Goal: Entertainment & Leisure: Consume media (video, audio)

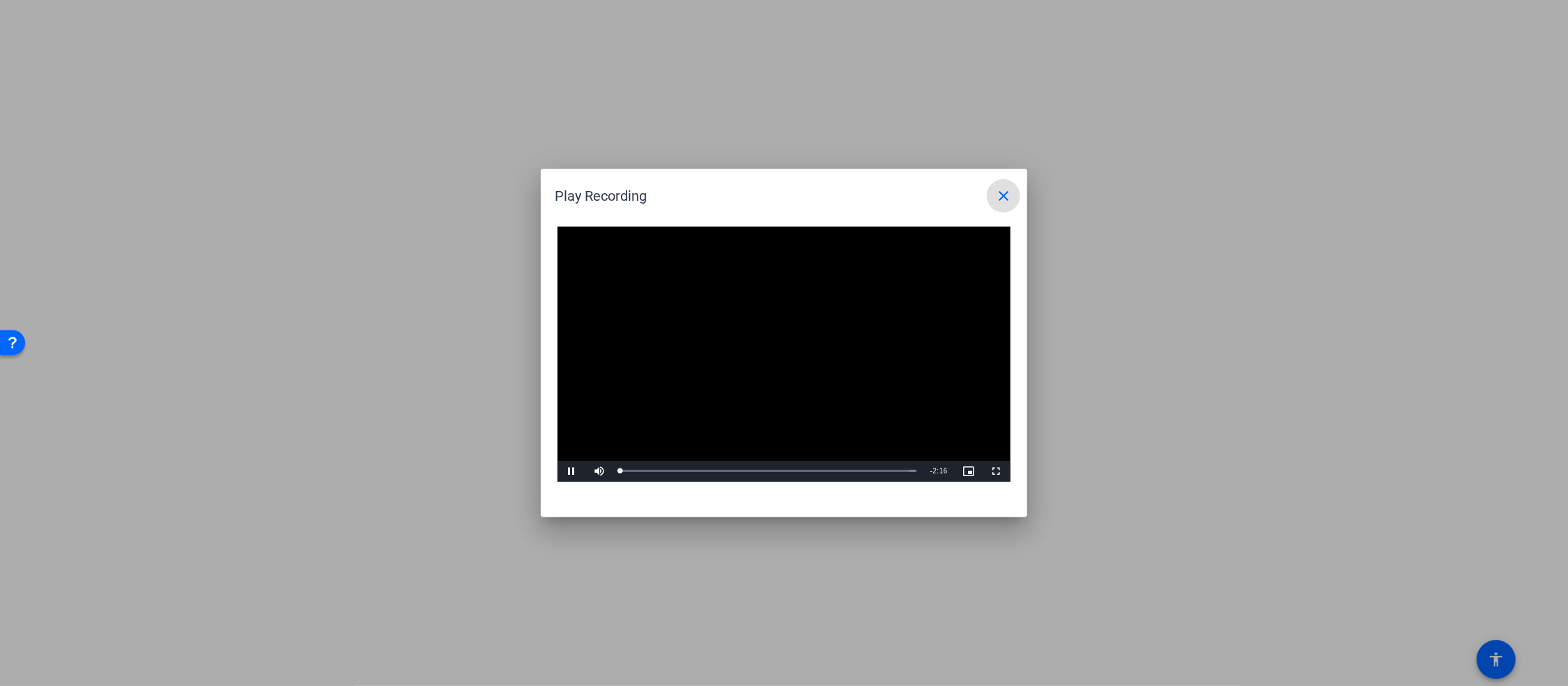
click at [769, 345] on video "Video Player" at bounding box center [784, 354] width 453 height 255
click at [566, 471] on span "Video Player" at bounding box center [572, 471] width 28 height 0
click at [598, 471] on span "Video Player" at bounding box center [599, 471] width 28 height 0
drag, startPoint x: 646, startPoint y: 472, endPoint x: 652, endPoint y: 473, distance: 6.1
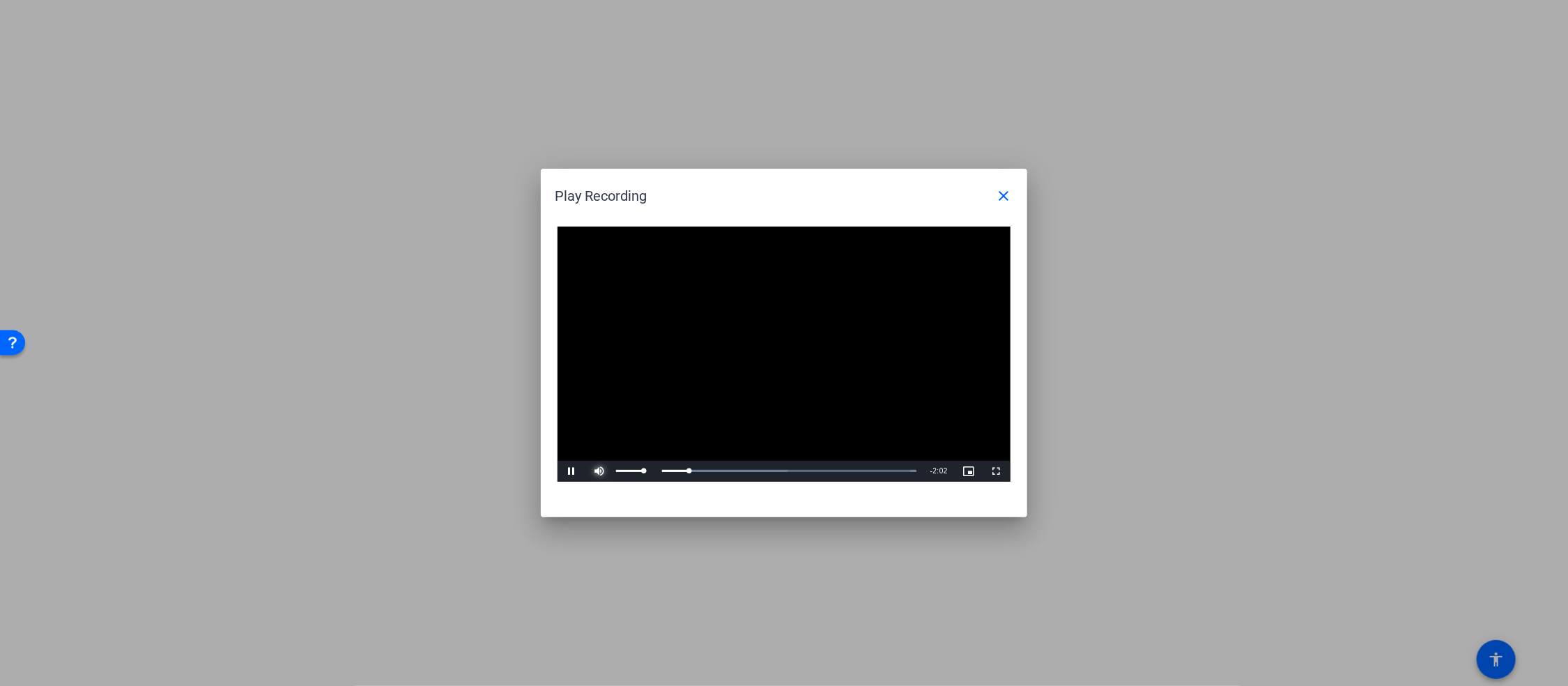
click at [652, 473] on div "Mute 100%" at bounding box center [620, 470] width 69 height 21
drag, startPoint x: 669, startPoint y: 470, endPoint x: 626, endPoint y: 477, distance: 43.6
click at [626, 477] on div "Loaded : 100.00% 0:10 0:22" at bounding box center [769, 470] width 310 height 21
click at [570, 471] on span "Video Player" at bounding box center [572, 471] width 28 height 0
click at [572, 471] on span "Video Player" at bounding box center [572, 471] width 28 height 0
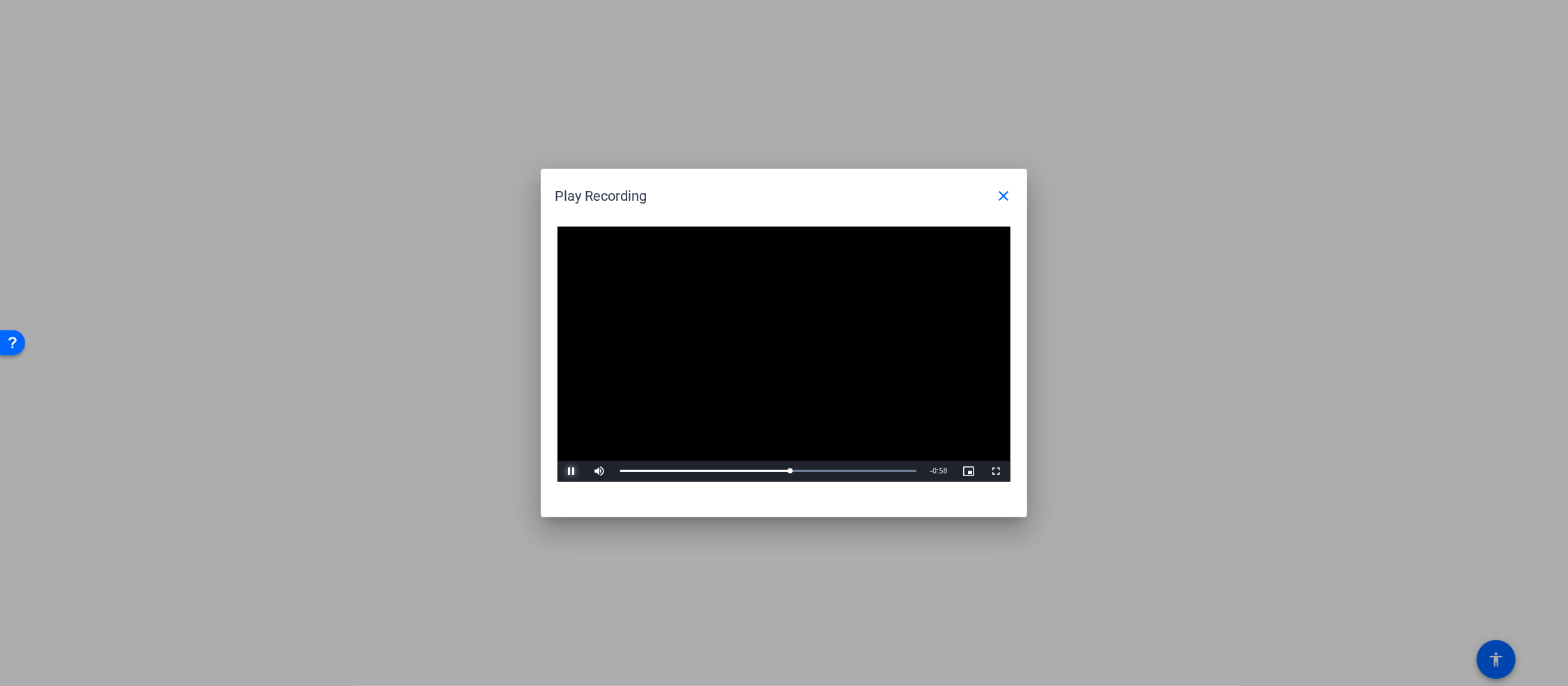
click at [571, 471] on span "Video Player" at bounding box center [572, 471] width 28 height 0
click at [1005, 195] on mat-icon "close" at bounding box center [1004, 195] width 16 height 16
